Goal: Find specific page/section: Find specific page/section

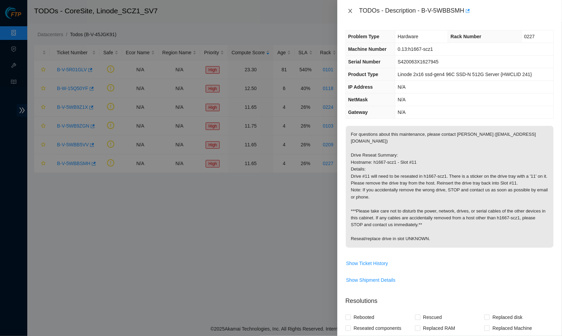
click at [350, 10] on icon "close" at bounding box center [350, 11] width 4 height 4
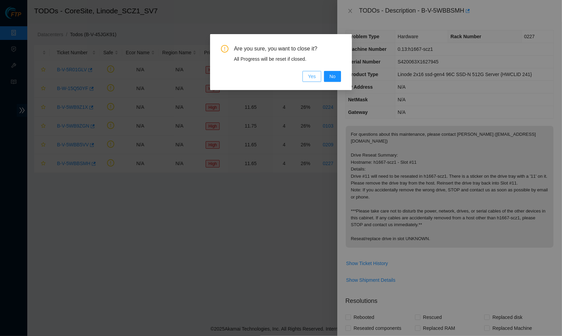
click at [312, 74] on span "Yes" at bounding box center [312, 77] width 8 height 8
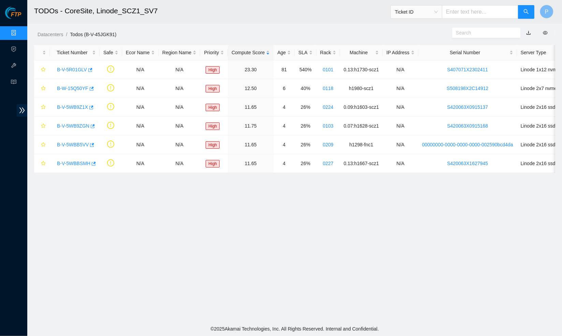
click at [464, 10] on input "text" at bounding box center [480, 12] width 76 height 14
paste input "B-V-5W9GEER"
type input "B-V-5W9GEER"
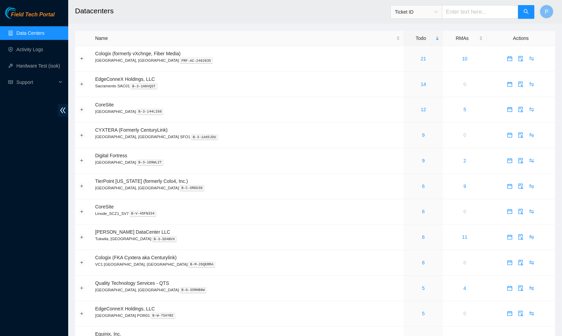
click at [453, 12] on input "text" at bounding box center [480, 12] width 76 height 14
paste input "B-V-5W9XOA6"
type input "B-V-5W9XOA6"
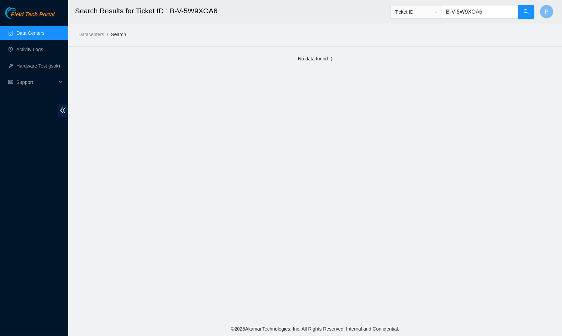
click at [456, 13] on input "B-V-5W9XOA6" at bounding box center [480, 12] width 76 height 14
paste input "GEER"
type input "B-V-5W9GEER"
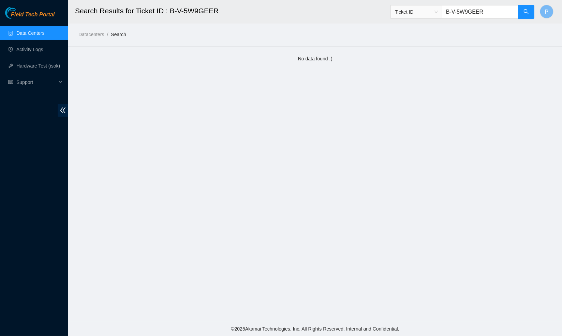
click at [24, 31] on link "Data Centers" at bounding box center [30, 32] width 28 height 5
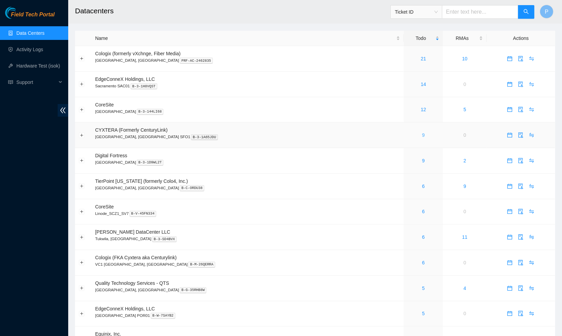
click at [423, 134] on link "9" at bounding box center [424, 134] width 3 height 5
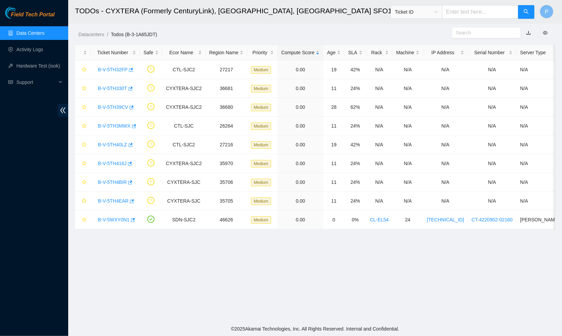
click at [468, 11] on input "text" at bounding box center [480, 12] width 76 height 14
paste input "B-V-5V1WFJH"
type input "B-V-5V1WFJH"
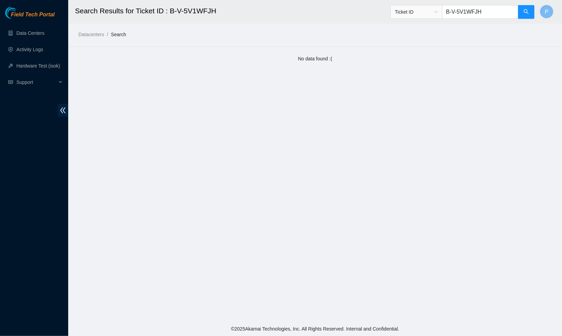
click at [489, 15] on input "B-V-5V1WFJH" at bounding box center [480, 12] width 76 height 14
paste input "WQU3JP"
click at [495, 13] on input "B-V-5WQU3JP" at bounding box center [480, 12] width 76 height 14
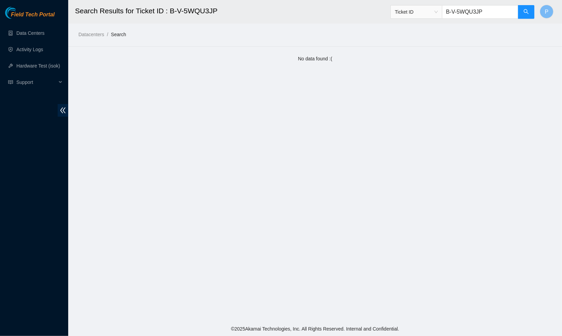
click at [495, 13] on input "B-V-5WQU3JP" at bounding box center [480, 12] width 76 height 14
paste input "VE6045"
click at [486, 12] on input "B-V-5VE6045" at bounding box center [480, 12] width 76 height 14
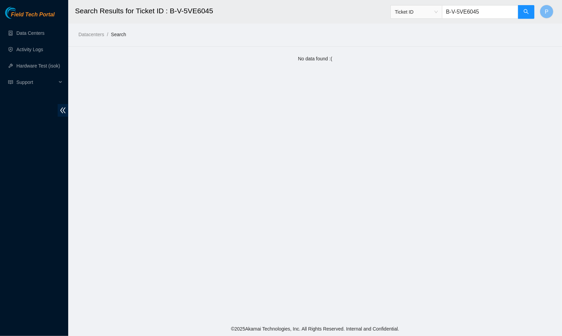
click at [486, 12] on input "B-V-5VE6045" at bounding box center [480, 12] width 76 height 14
paste input "J1J373"
type input "B-V-5J1J373"
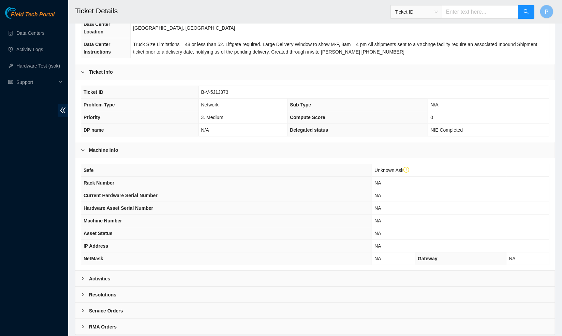
click at [230, 287] on div "Activities" at bounding box center [315, 279] width 480 height 16
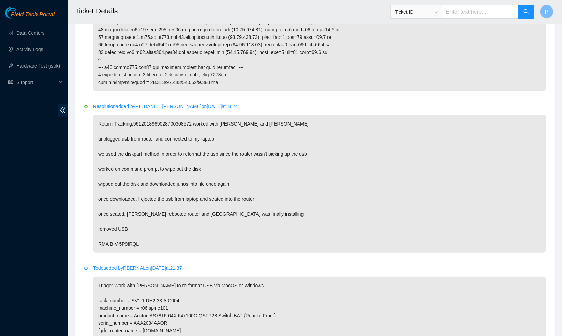
scroll to position [428, 0]
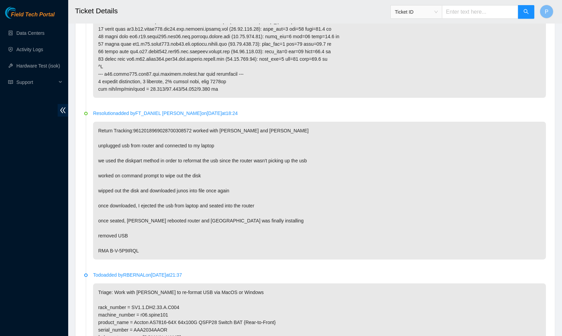
click at [449, 15] on input "text" at bounding box center [480, 12] width 76 height 14
paste input "B-V-5R4TJXH"
type input "B-V-5R4TJXH"
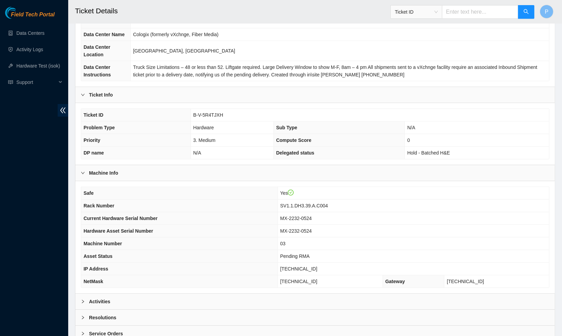
scroll to position [66, 0]
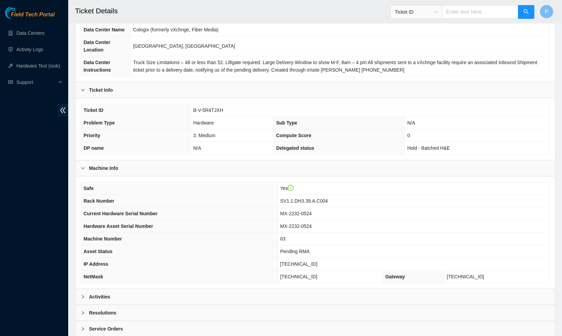
click at [477, 15] on input "text" at bounding box center [480, 12] width 76 height 14
paste input "B-W-16DUXDP"
type input "B-W-16DUXDP"
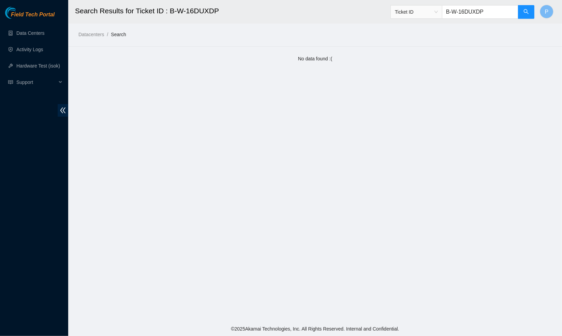
click at [467, 16] on input "B-W-16DUXDP" at bounding box center [480, 12] width 76 height 14
paste input "V-5W6HMRD"
click at [63, 110] on icon "double-left" at bounding box center [62, 110] width 7 height 7
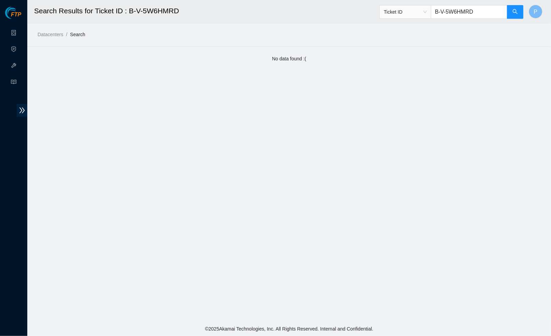
click at [443, 6] on input "B-V-5W6HMRD" at bounding box center [469, 12] width 76 height 14
paste input "W-12H2YS7"
type input "B-W-12H2YS7"
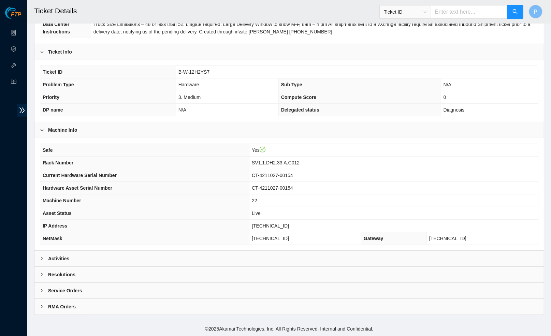
click at [254, 263] on div "Activities" at bounding box center [289, 259] width 510 height 16
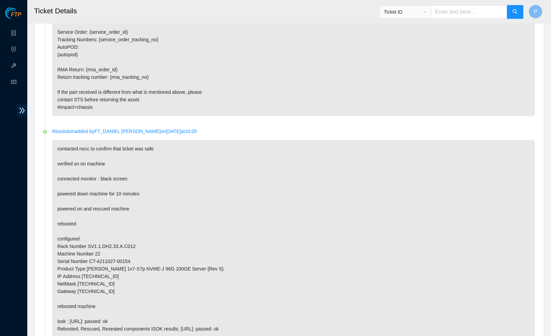
scroll to position [961, 0]
click at [20, 30] on link "Data Centers" at bounding box center [34, 32] width 28 height 5
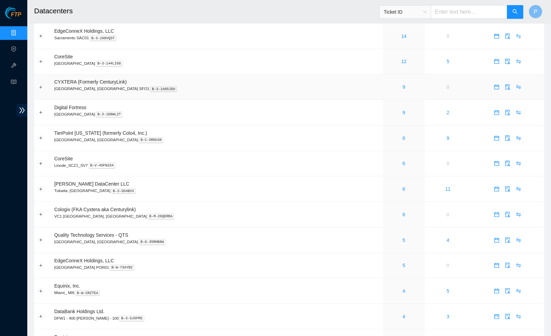
scroll to position [49, 0]
click at [403, 160] on link "6" at bounding box center [404, 162] width 3 height 5
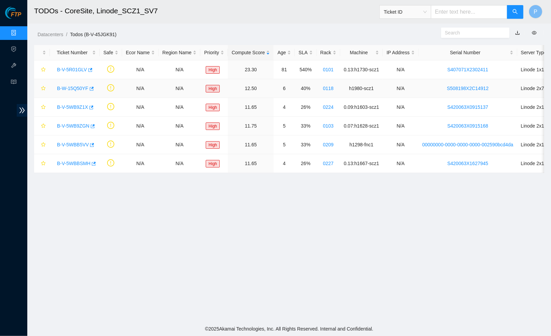
click at [72, 90] on link "B-W-15Q50YF" at bounding box center [72, 88] width 31 height 5
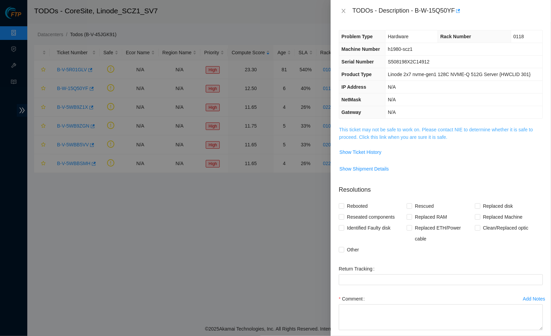
click at [381, 127] on link "This ticket may not be safe to work on. Please contact NIE to determine whether…" at bounding box center [436, 133] width 194 height 13
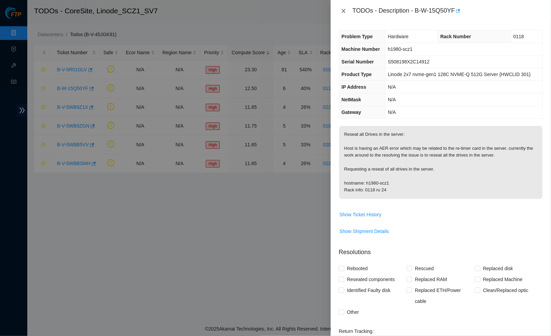
click at [344, 13] on icon "close" at bounding box center [343, 10] width 5 height 5
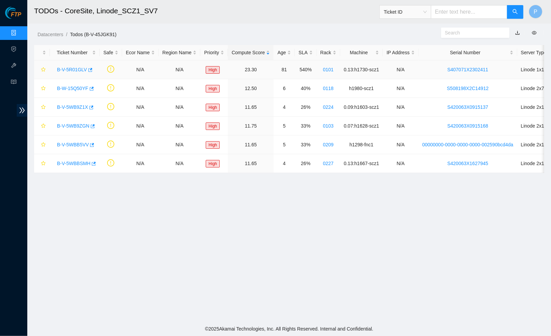
click at [73, 67] on link "B-V-5R01GLV" at bounding box center [72, 69] width 30 height 5
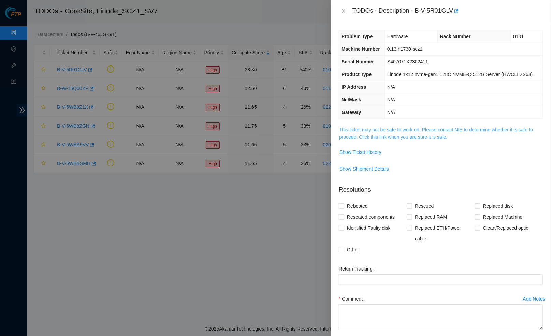
click at [382, 140] on link "This ticket may not be safe to work on. Please contact NIE to determine whether…" at bounding box center [436, 133] width 194 height 13
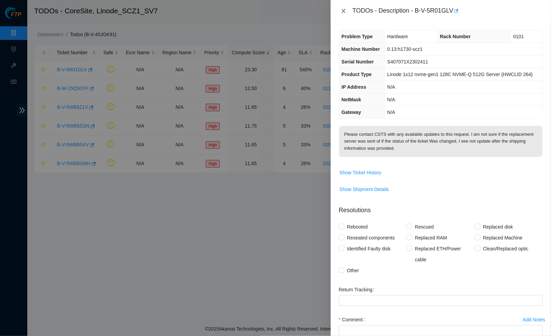
click at [345, 9] on icon "close" at bounding box center [344, 11] width 4 height 4
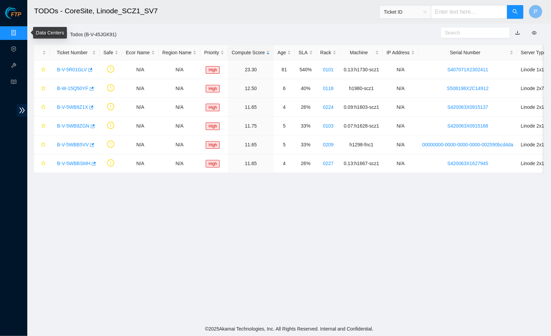
click at [20, 32] on link "Data Centers" at bounding box center [34, 32] width 28 height 5
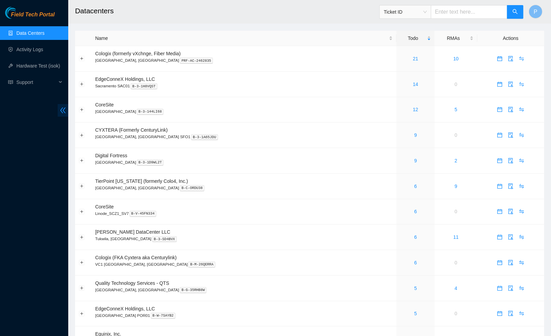
click at [66, 114] on span "double-left" at bounding box center [63, 110] width 11 height 13
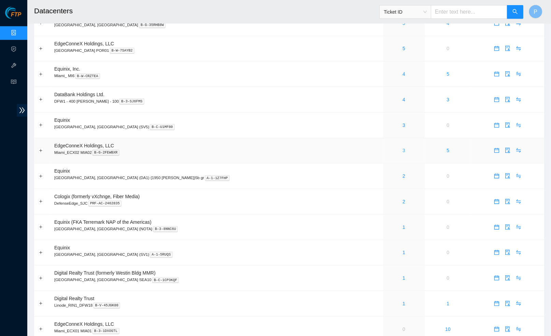
scroll to position [265, 0]
click at [403, 123] on link "3" at bounding box center [404, 125] width 3 height 5
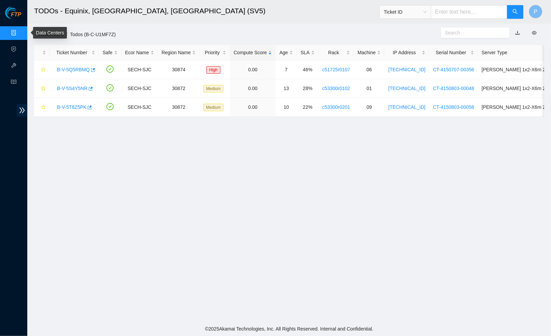
click at [20, 33] on link "Data Centers" at bounding box center [34, 32] width 28 height 5
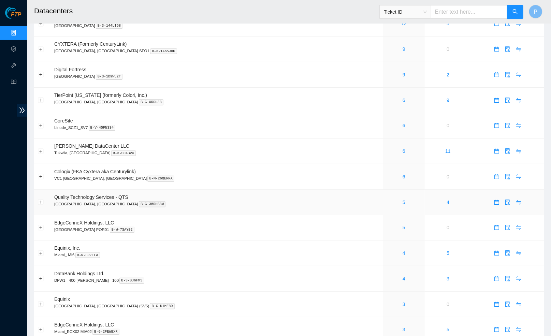
scroll to position [88, 0]
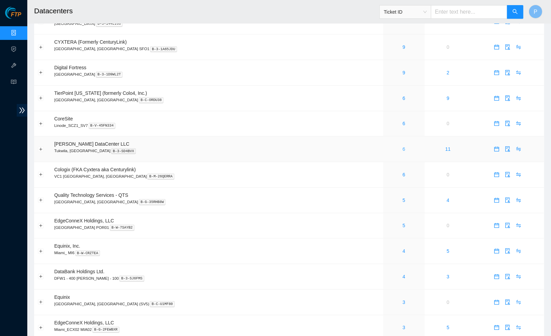
click at [403, 146] on link "6" at bounding box center [404, 148] width 3 height 5
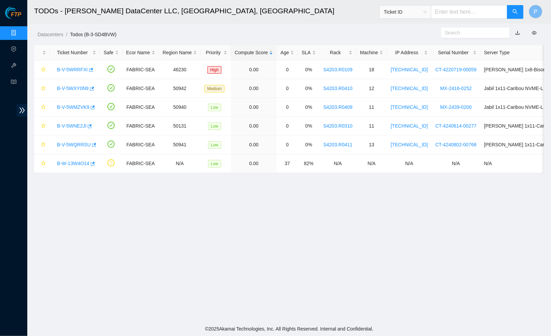
click at [465, 10] on input "text" at bounding box center [469, 12] width 76 height 14
paste input "B-V-5Q5UYGV"
type input "B-V-5Q5UYGV"
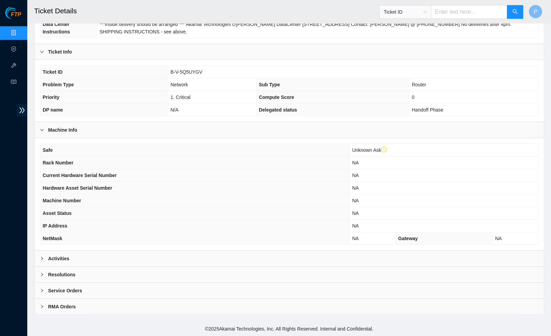
click at [152, 259] on div "Activities" at bounding box center [289, 259] width 510 height 16
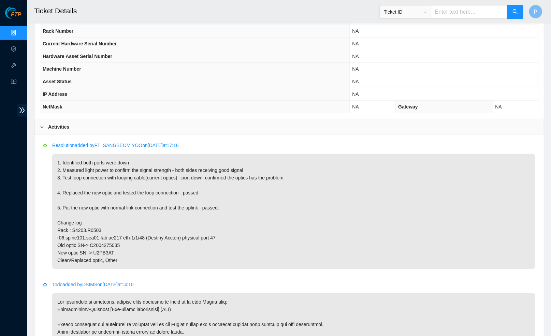
scroll to position [243, 0]
click at [469, 15] on input "text" at bounding box center [469, 12] width 76 height 14
paste input "B-V-5WRRFXI"
type input "B-V-5WRRFXI"
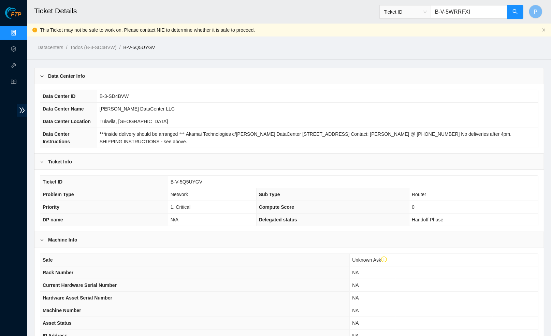
scroll to position [0, 0]
click at [517, 12] on icon "search" at bounding box center [515, 11] width 5 height 5
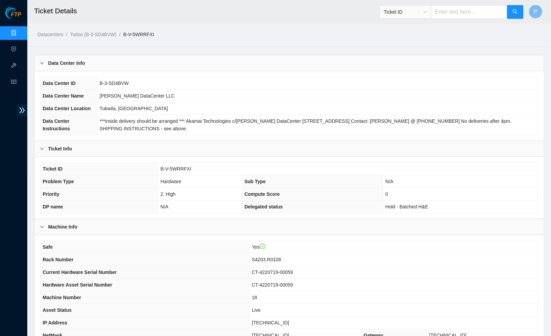
click at [465, 15] on input "text" at bounding box center [469, 12] width 76 height 14
paste input "B-V-5WMZVK9"
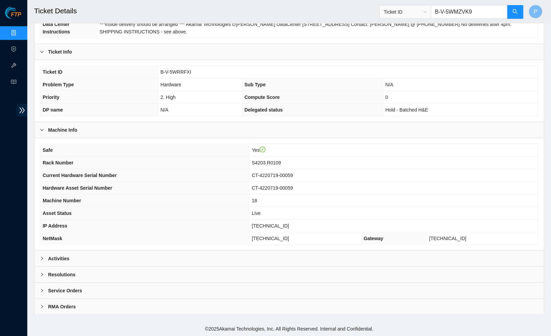
type input "B-V-5WMZVK9"
click at [214, 260] on div "Activities" at bounding box center [289, 259] width 510 height 16
click at [218, 262] on div "Activities" at bounding box center [289, 259] width 510 height 16
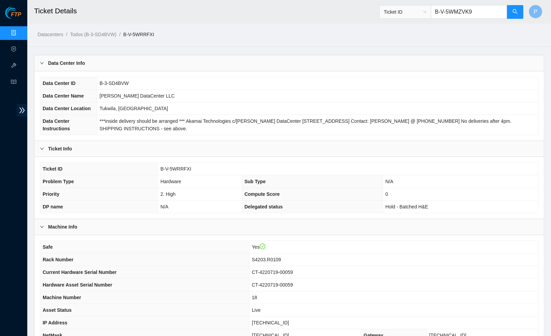
scroll to position [0, 0]
click at [513, 12] on icon "search" at bounding box center [515, 11] width 5 height 5
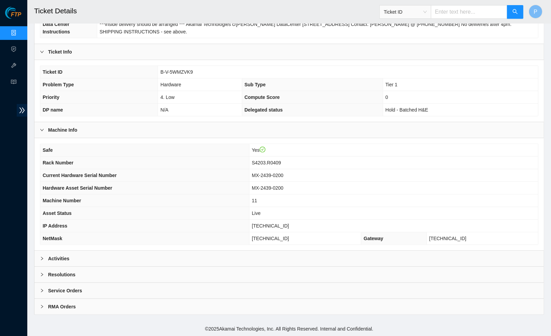
click at [239, 256] on div "Activities" at bounding box center [289, 259] width 510 height 16
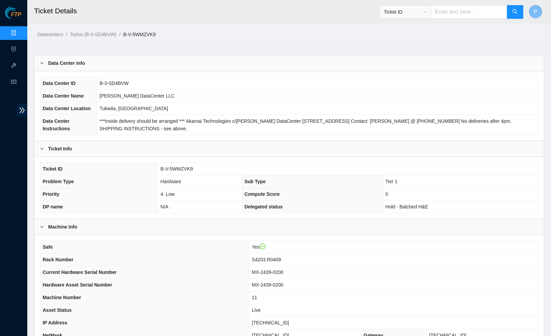
click at [453, 12] on input "text" at bounding box center [469, 12] width 76 height 14
paste input "B-V-5WRRFXI"
type input "B-V-5WRRFXI"
click at [477, 13] on input "text" at bounding box center [469, 12] width 76 height 14
paste input "B-V-5WNE2JI"
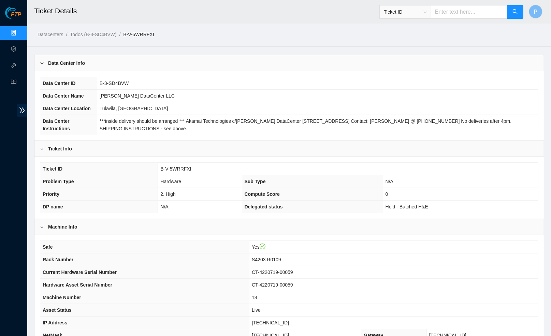
type input "B-V-5WNE2JI"
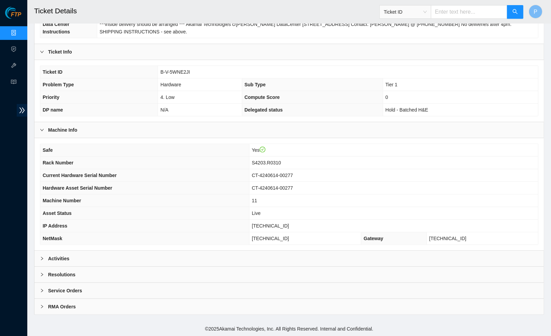
scroll to position [98, 0]
click at [193, 266] on div "Activities" at bounding box center [289, 259] width 510 height 16
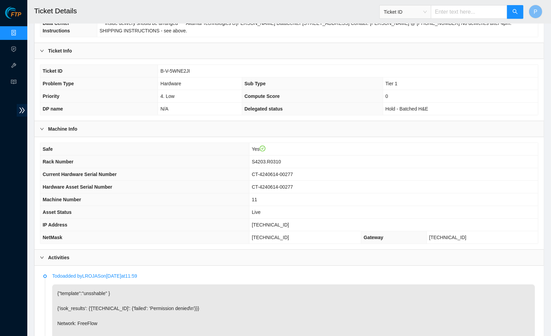
click at [467, 15] on input "text" at bounding box center [469, 12] width 76 height 14
paste input "B-V-5WQRRSU"
type input "B-V-5WQRRSU"
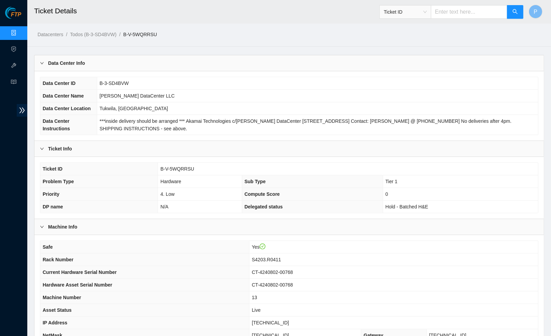
click at [476, 12] on input "text" at bounding box center [469, 12] width 76 height 14
paste input "B-V-5WSNQOP"
type input "B-V-5WSNQOP"
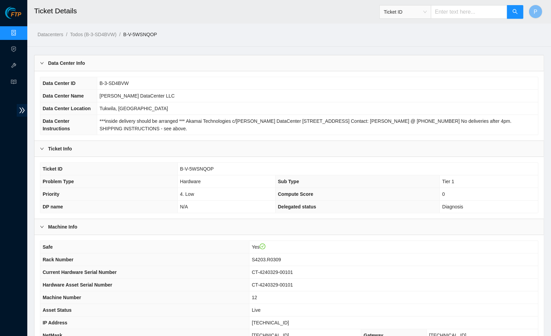
click at [467, 15] on input "text" at bounding box center [469, 12] width 76 height 14
paste input "B-W-13W4O14"
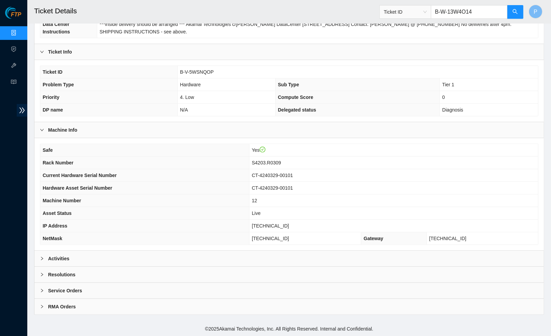
type input "B-W-13W4O14"
click at [210, 258] on div "Activities" at bounding box center [289, 259] width 510 height 16
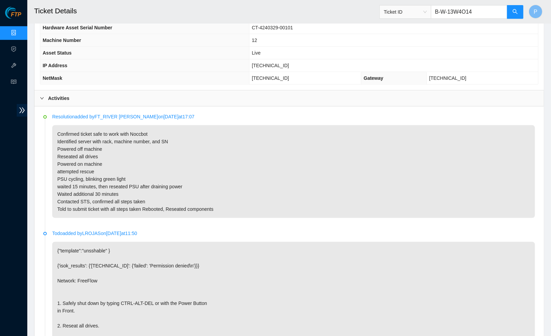
scroll to position [269, 0]
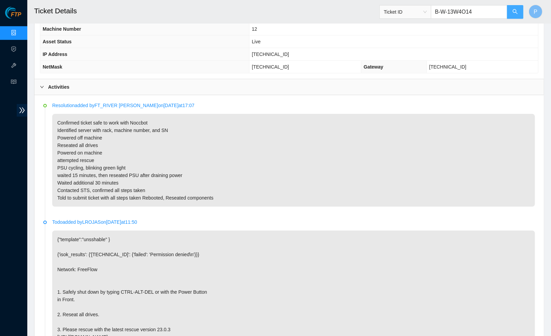
click at [519, 8] on button "button" at bounding box center [515, 12] width 16 height 14
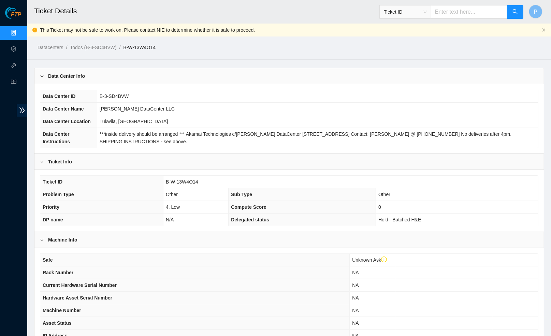
scroll to position [16, 0]
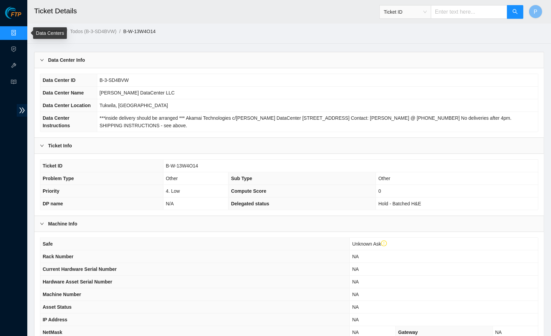
click at [20, 31] on link "Data Centers" at bounding box center [34, 32] width 28 height 5
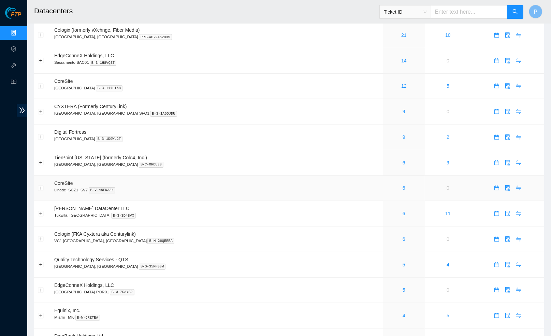
scroll to position [49, 0]
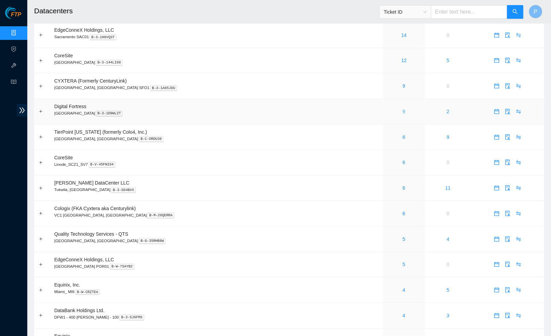
click at [403, 109] on link "9" at bounding box center [404, 111] width 3 height 5
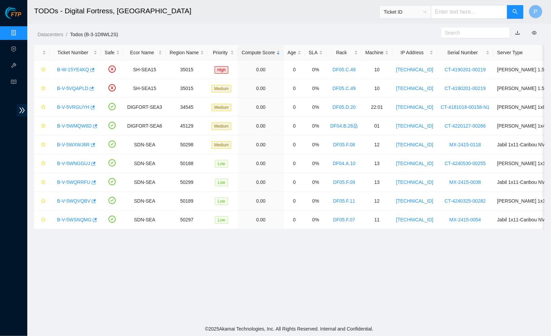
click at [456, 9] on input "text" at bounding box center [469, 12] width 76 height 14
paste input "B-V-5VUVEFF"
type input "B-V-5VUVEFF"
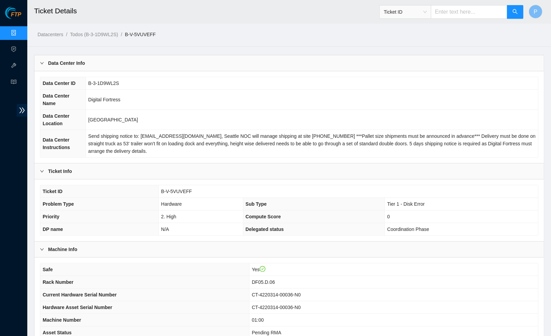
click at [442, 15] on input "text" at bounding box center [469, 12] width 76 height 14
paste input "B-W-161KY8I"
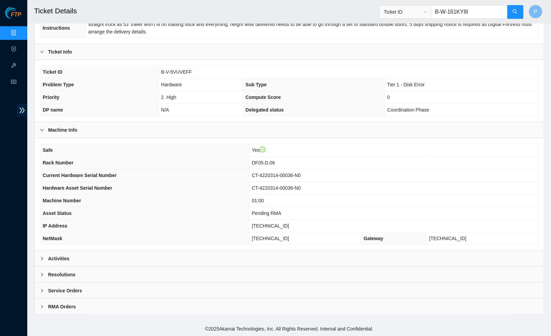
type input "B-W-161KY8I"
click at [206, 263] on div "Activities" at bounding box center [289, 259] width 510 height 16
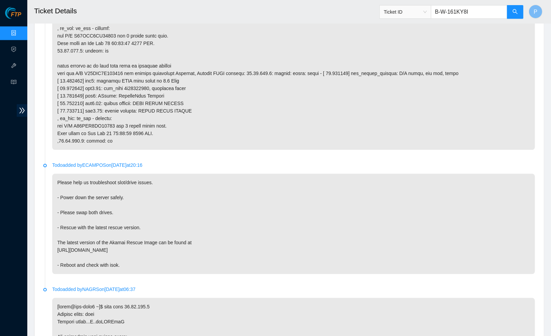
scroll to position [1048, 0]
click at [508, 11] on button "button" at bounding box center [515, 12] width 16 height 14
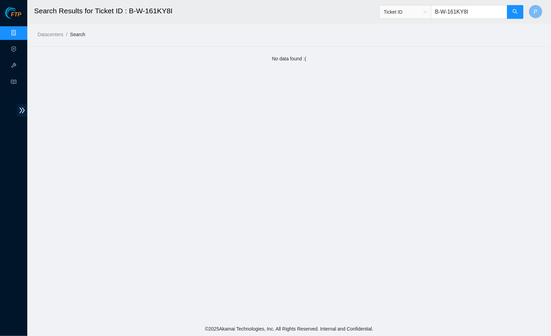
drag, startPoint x: 475, startPoint y: 8, endPoint x: 434, endPoint y: 9, distance: 40.6
click at [434, 9] on input "B-W-161KY8I" at bounding box center [469, 12] width 76 height 14
click at [482, 8] on input "B-W-161KY8I" at bounding box center [469, 12] width 76 height 14
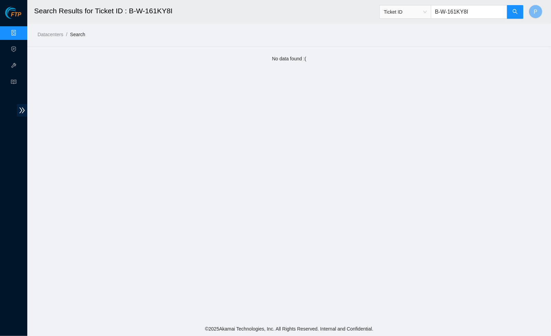
paste input "5C4H3J"
type input "B-W-15C4H3J"
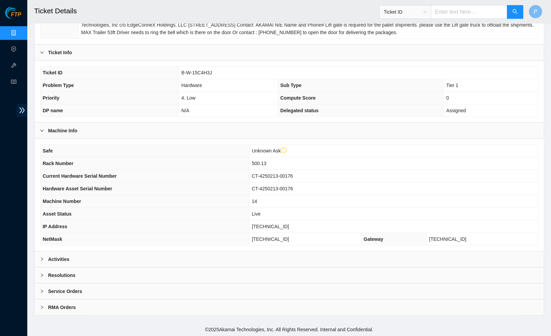
click at [225, 262] on div "Activities" at bounding box center [289, 260] width 510 height 16
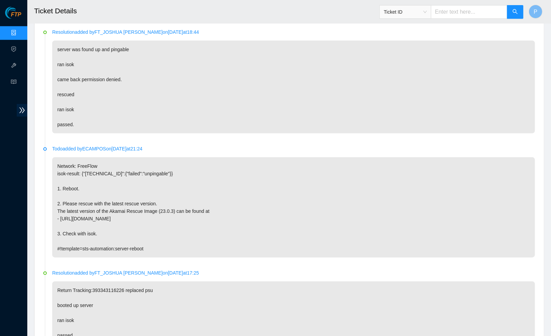
scroll to position [393, 0]
click at [458, 10] on input "text" at bounding box center [469, 12] width 76 height 14
paste input "B-W-11LPFQ7"
type input "B-W-11LPFQ7"
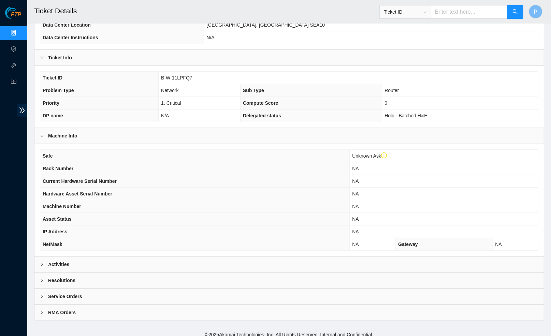
scroll to position [96, 0]
click at [248, 265] on div "Activities" at bounding box center [289, 265] width 510 height 16
